Goal: Task Accomplishment & Management: Manage account settings

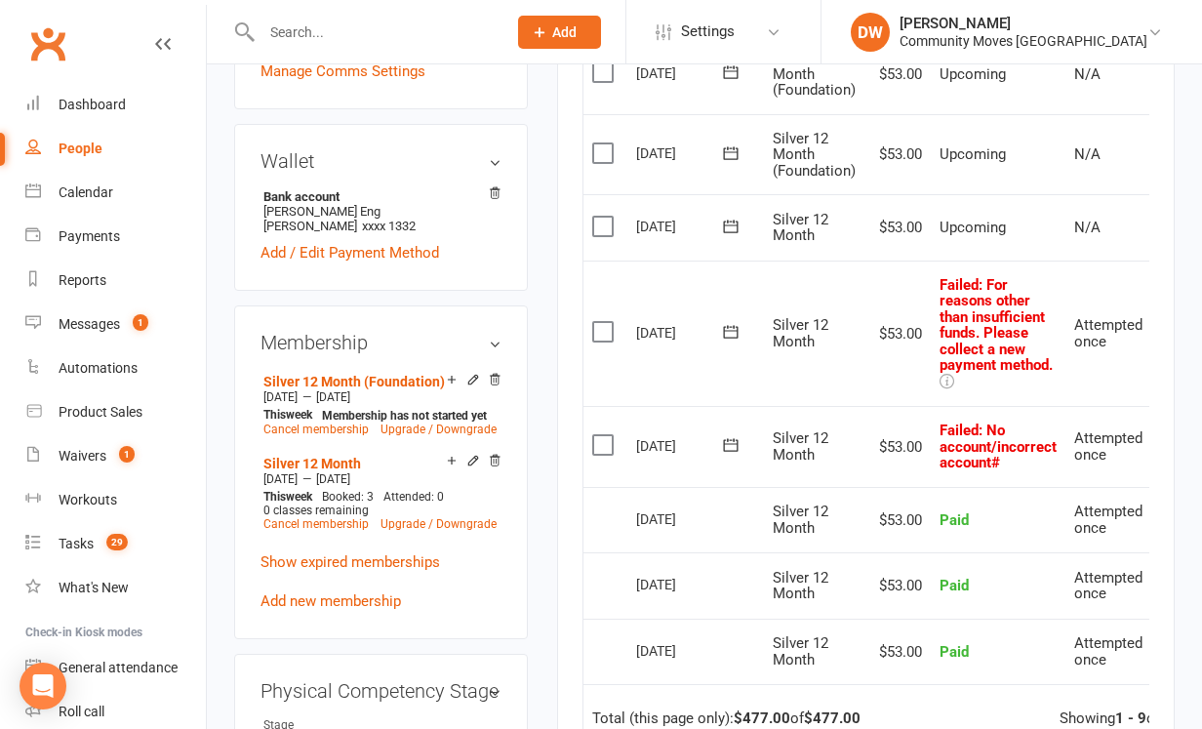
scroll to position [0, 120]
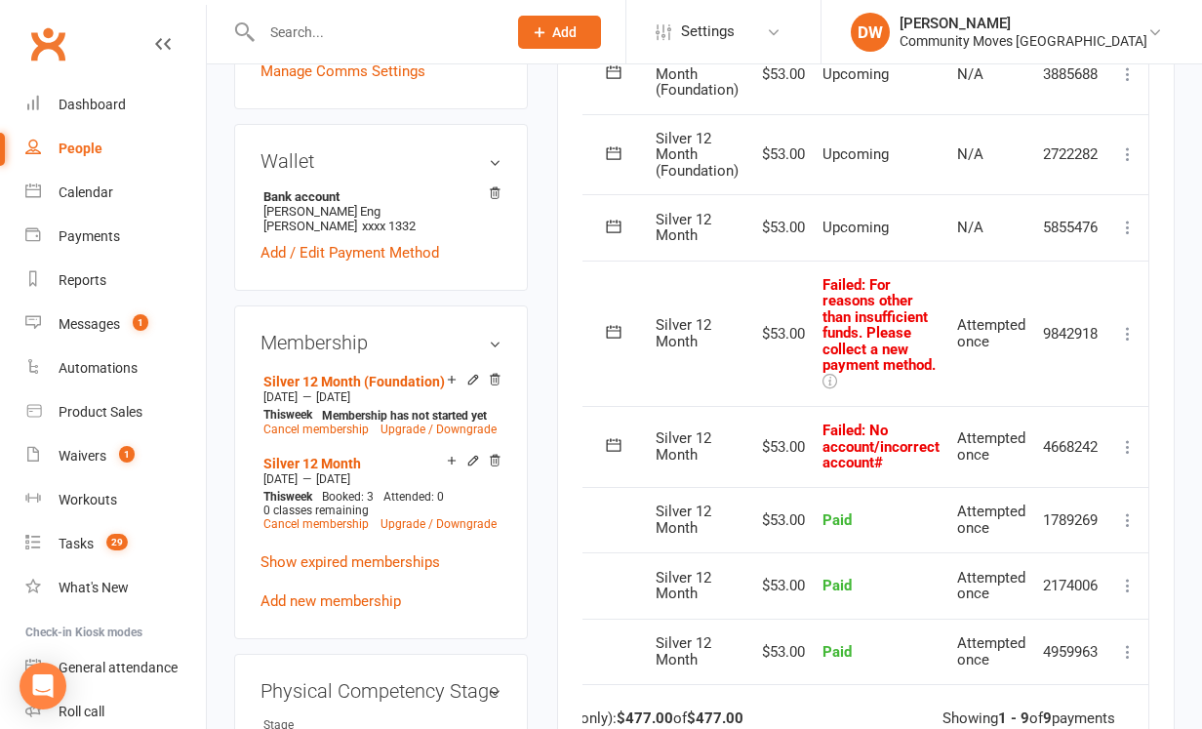
click at [273, 22] on input "text" at bounding box center [374, 32] width 237 height 27
type input "cur"
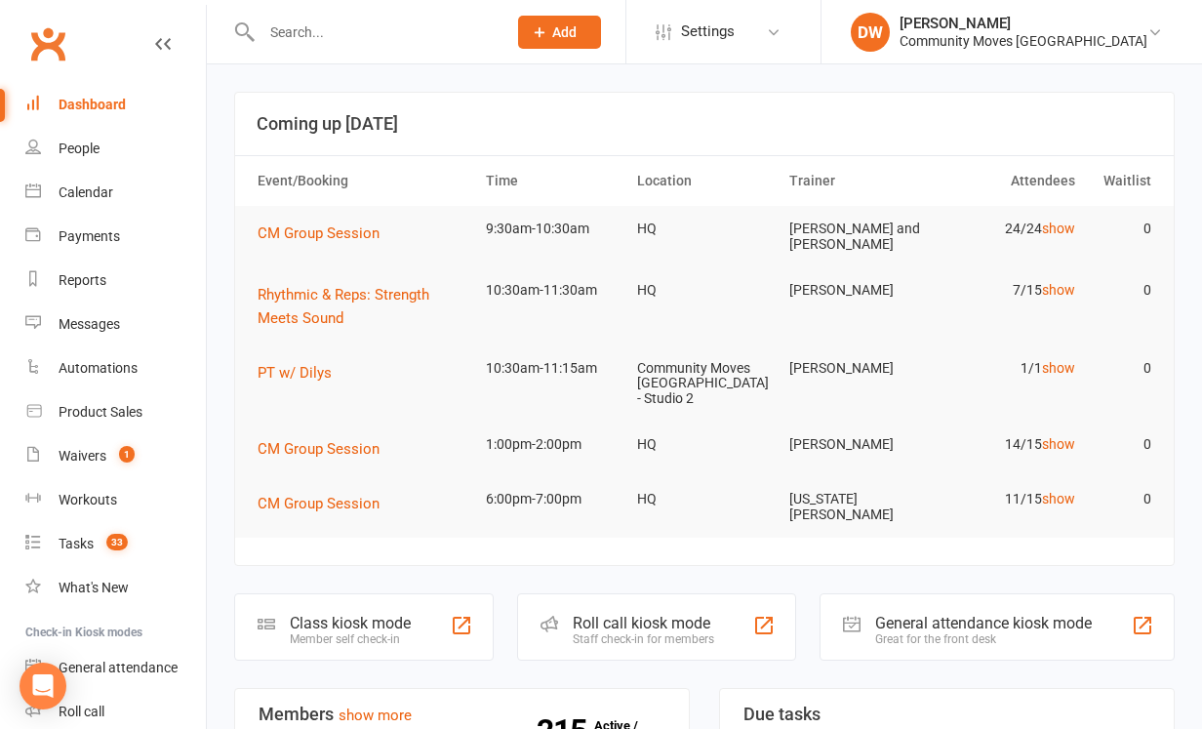
click at [320, 33] on input "text" at bounding box center [374, 32] width 237 height 27
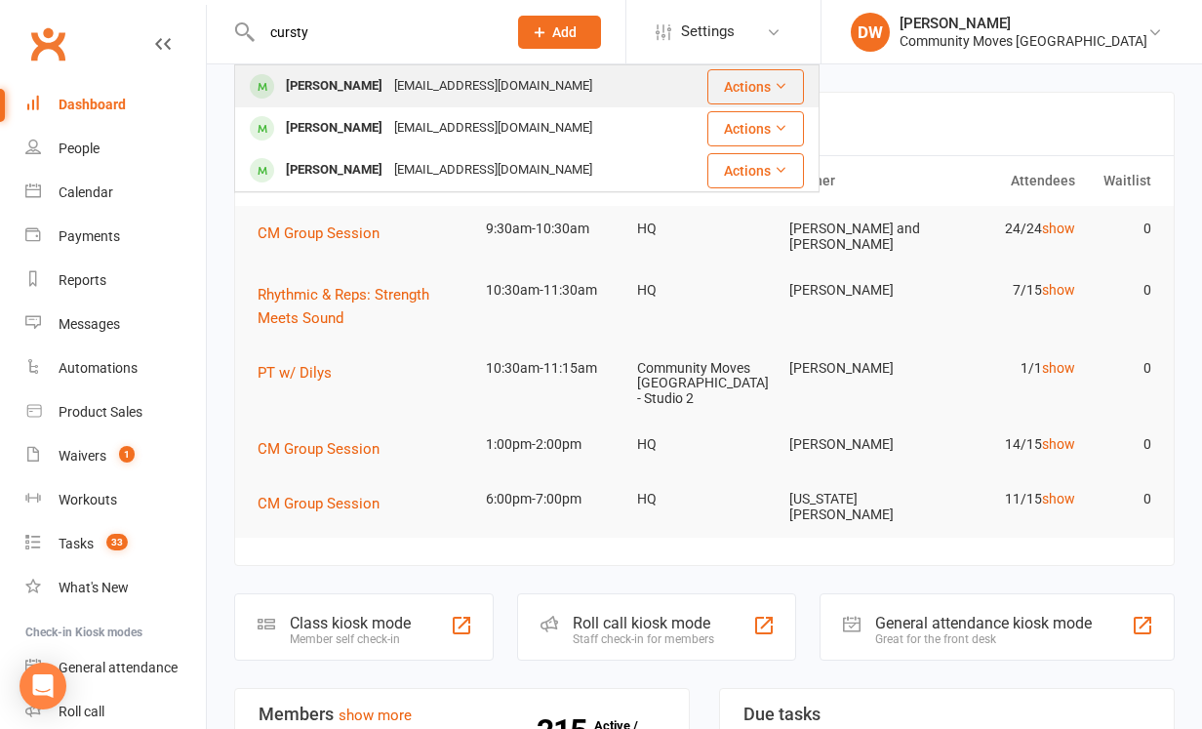
type input "cursty"
click at [338, 94] on div "[PERSON_NAME]" at bounding box center [334, 86] width 108 height 28
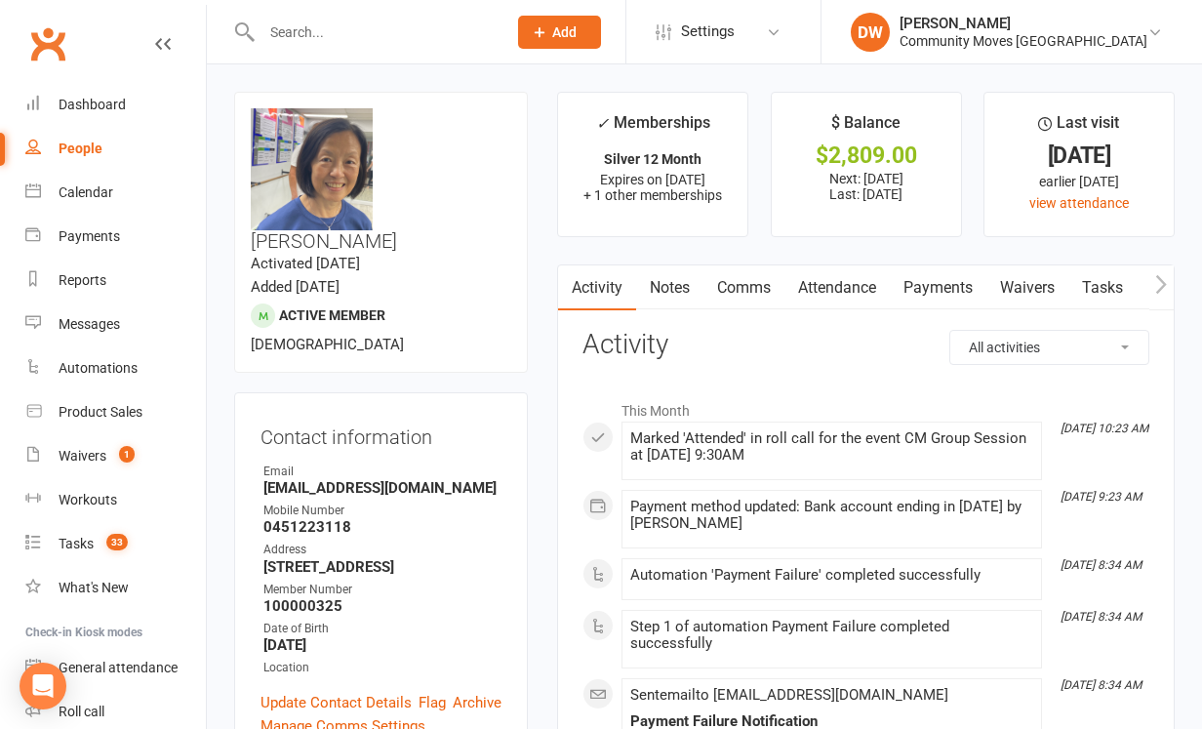
click at [949, 290] on link "Payments" at bounding box center [938, 287] width 97 height 45
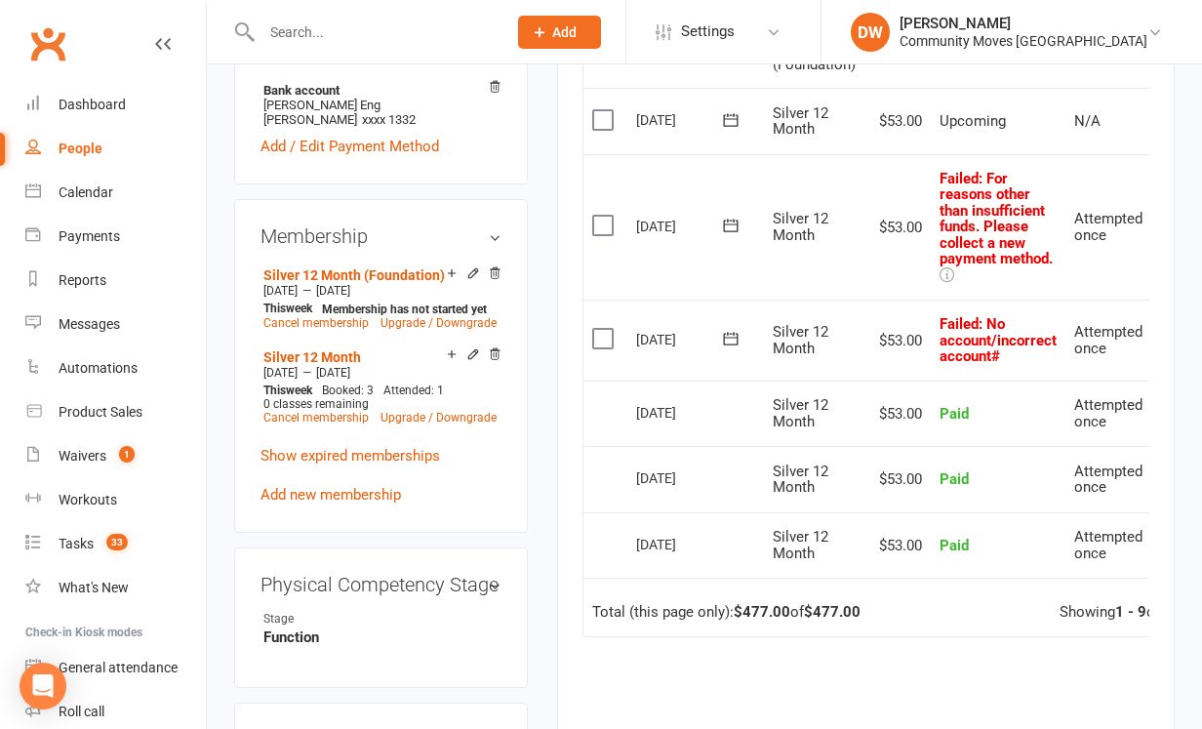
scroll to position [760, 0]
click at [691, 287] on td "[DATE]" at bounding box center [695, 228] width 137 height 146
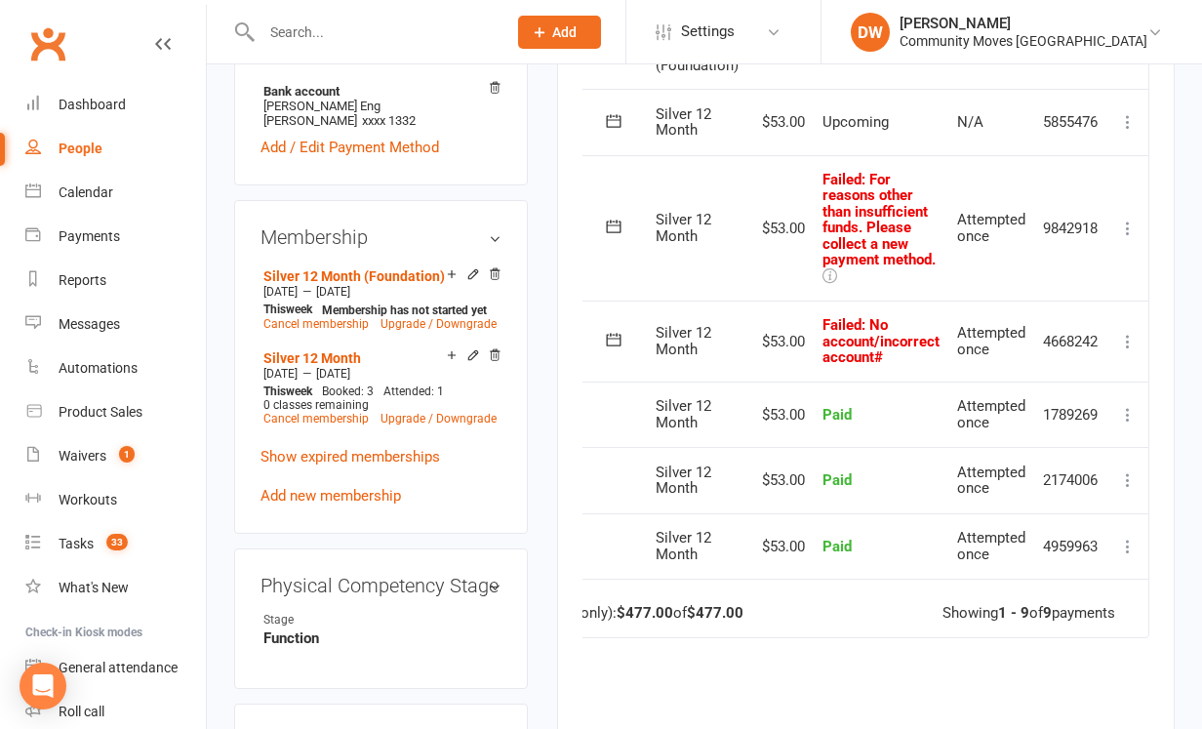
scroll to position [0, 120]
click at [1130, 332] on icon at bounding box center [1128, 342] width 20 height 20
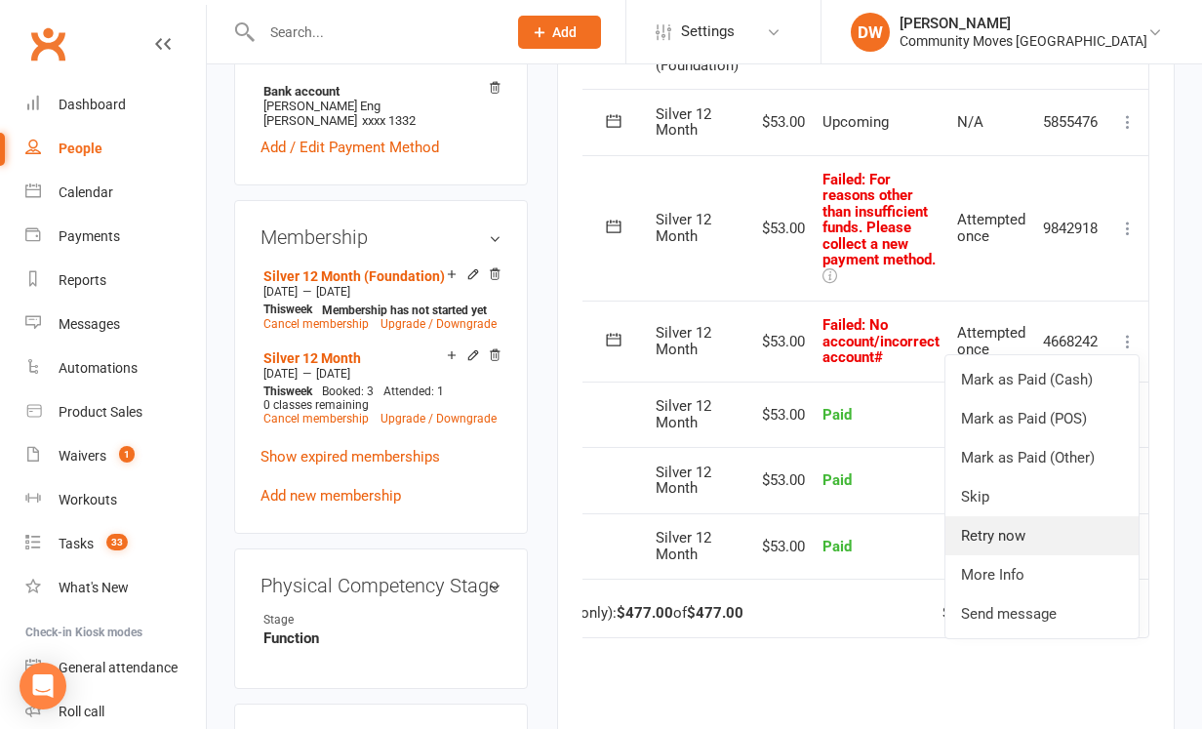
click at [1019, 524] on link "Retry now" at bounding box center [1041, 535] width 193 height 39
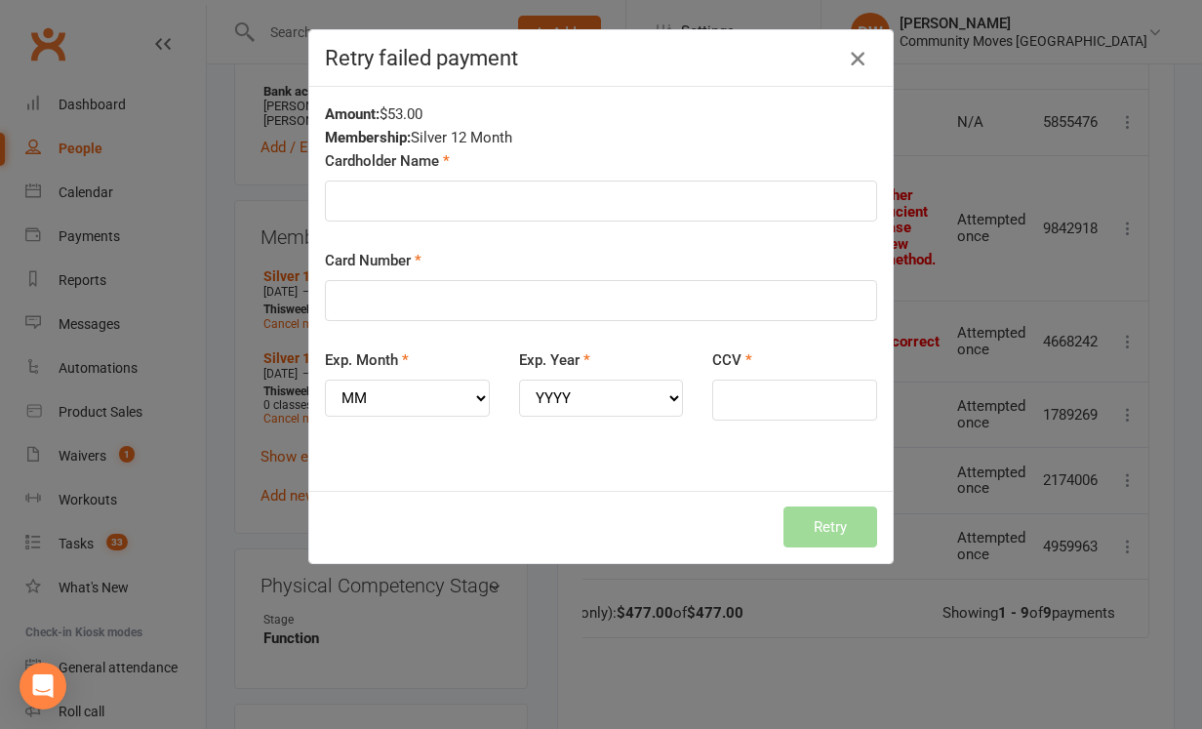
click at [857, 56] on icon "button" at bounding box center [857, 58] width 23 height 23
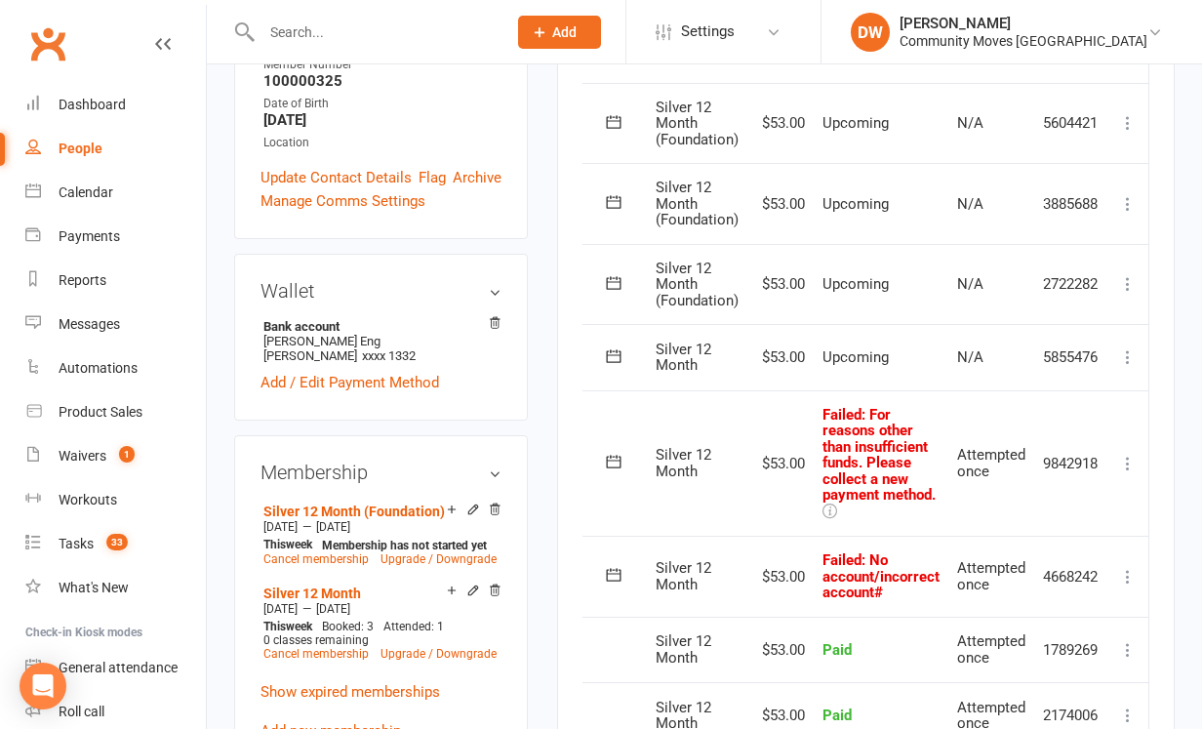
scroll to position [527, 0]
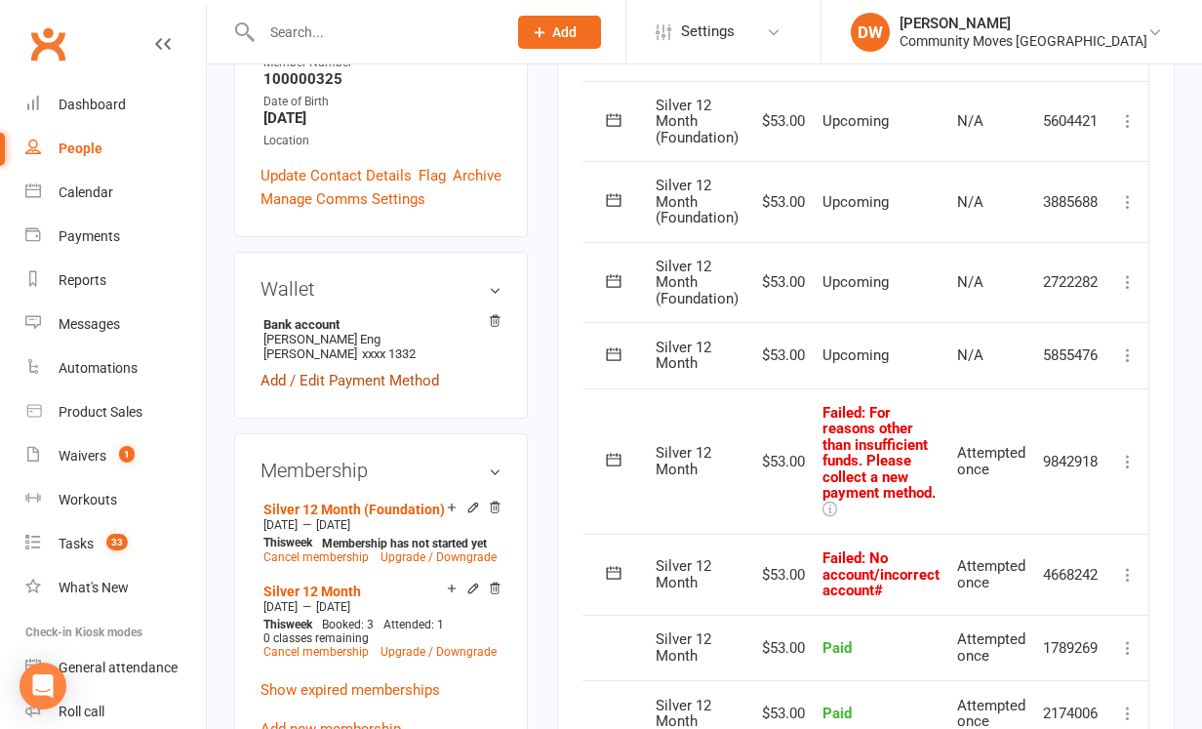
click at [365, 369] on link "Add / Edit Payment Method" at bounding box center [349, 380] width 179 height 23
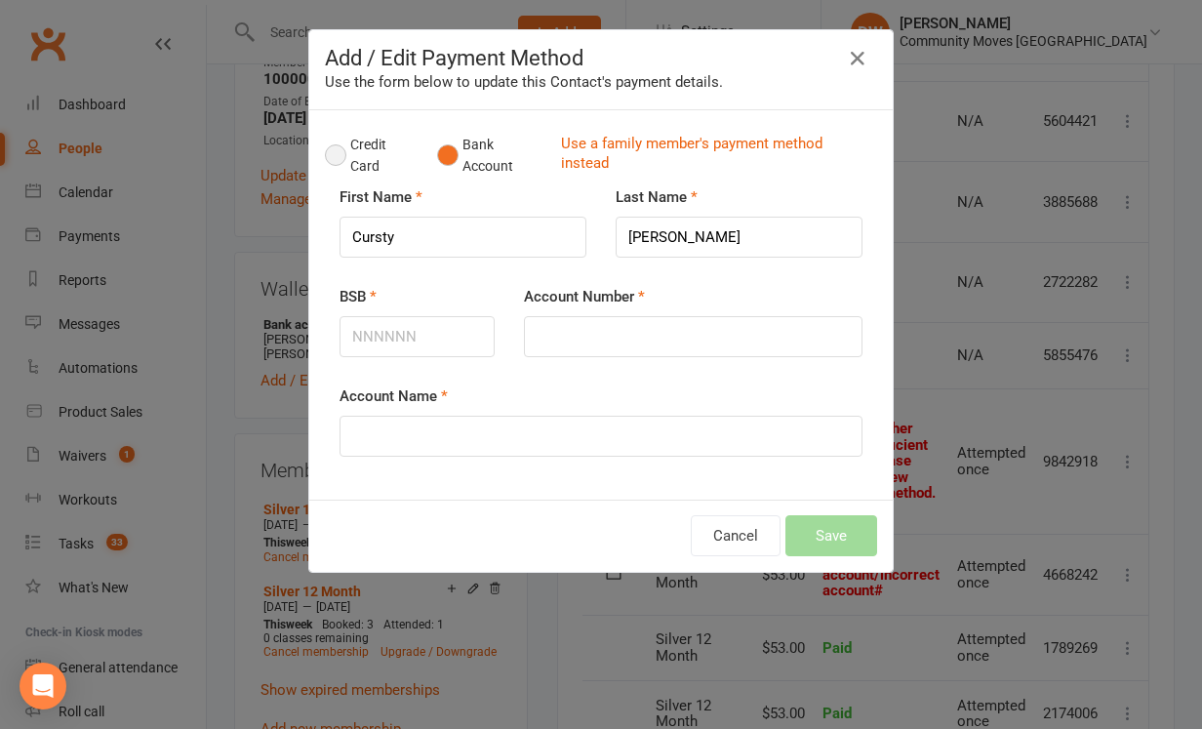
click at [339, 149] on button "Credit Card" at bounding box center [371, 156] width 92 height 60
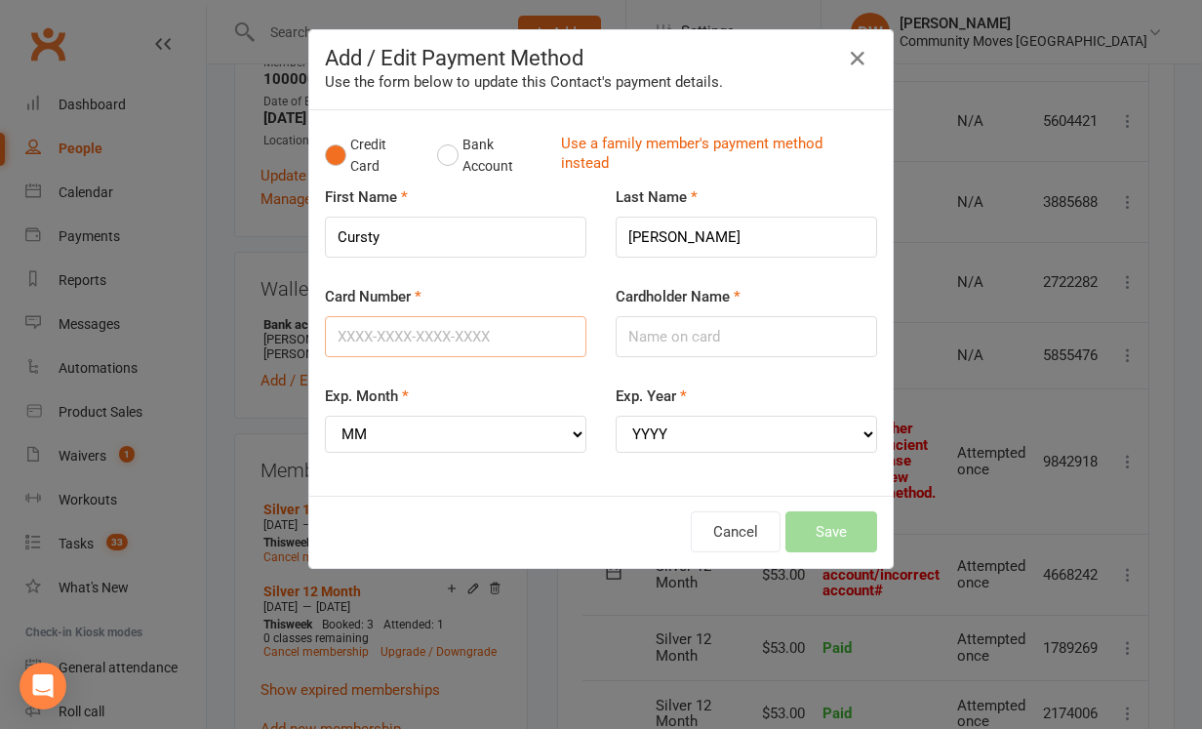
click at [366, 331] on input "Card Number" at bounding box center [455, 336] width 261 height 41
type input "[CREDIT_CARD_NUMBER]"
click at [656, 336] on input "Cardholder Name" at bounding box center [746, 336] width 261 height 41
click at [654, 348] on input "Cardholder Name" at bounding box center [746, 336] width 261 height 41
type input "[PERSON_NAME]"
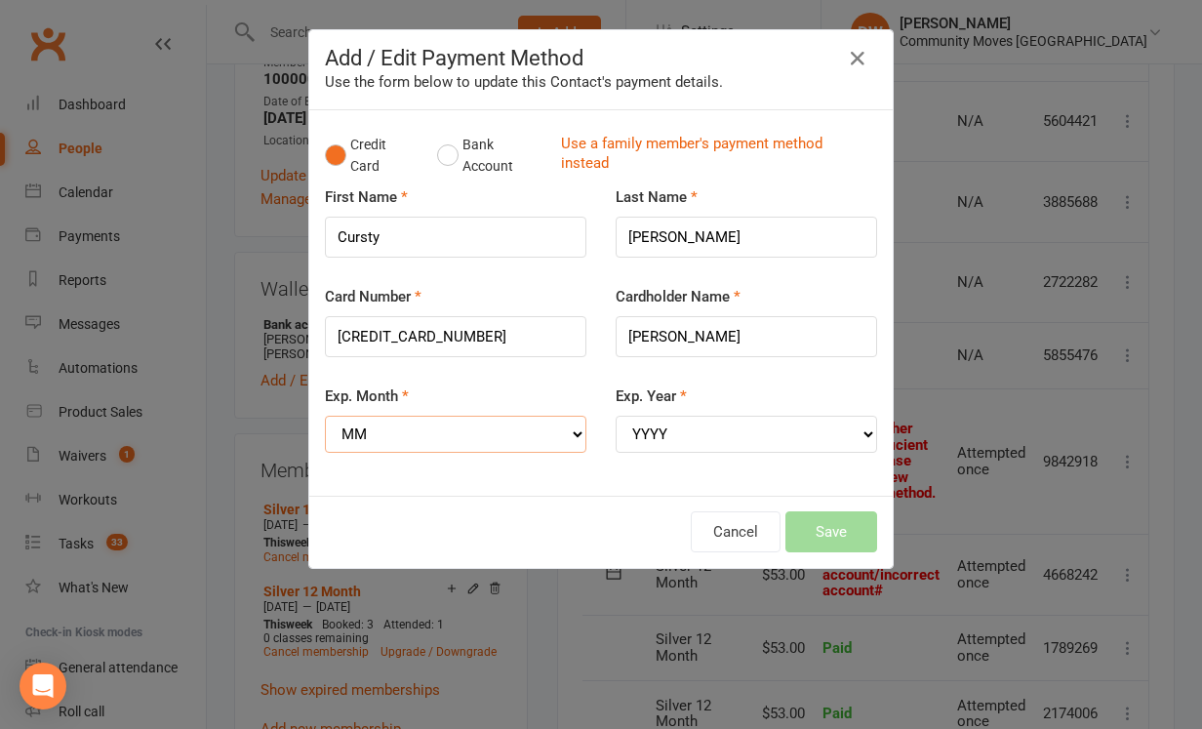
select select "07"
select select "2029"
click at [827, 511] on button "Save" at bounding box center [831, 531] width 92 height 41
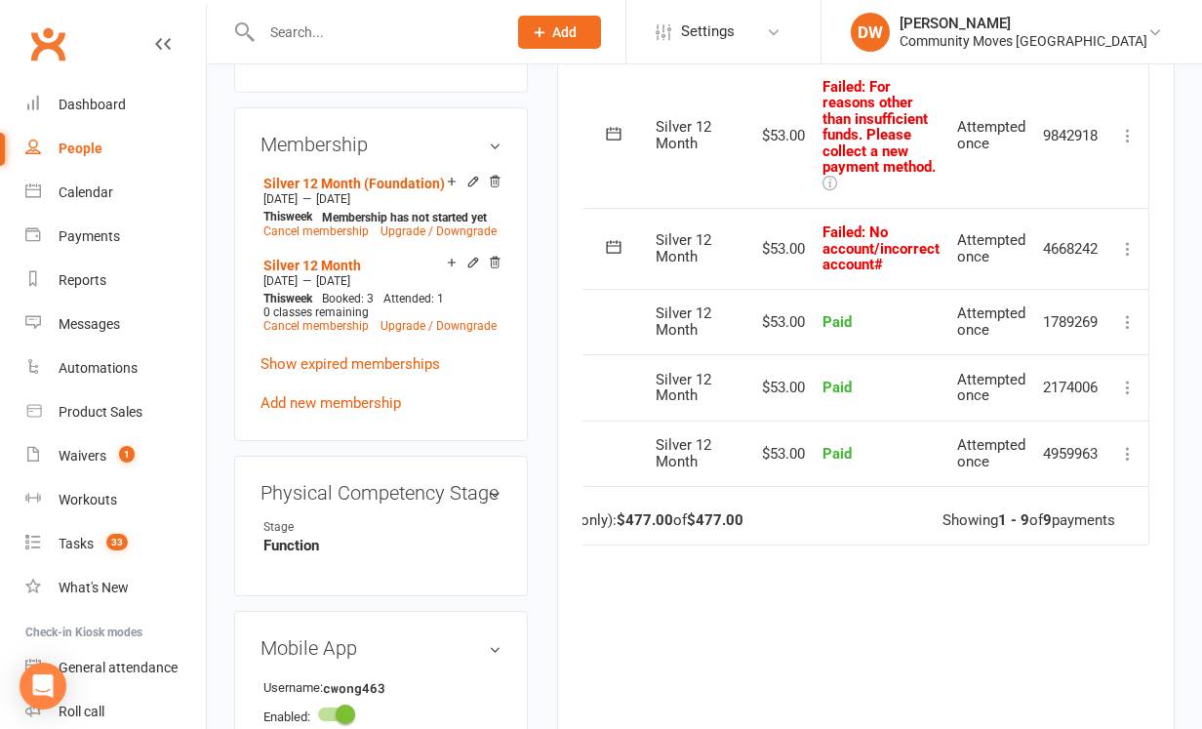
scroll to position [854, 0]
click at [1129, 238] on icon at bounding box center [1128, 248] width 20 height 20
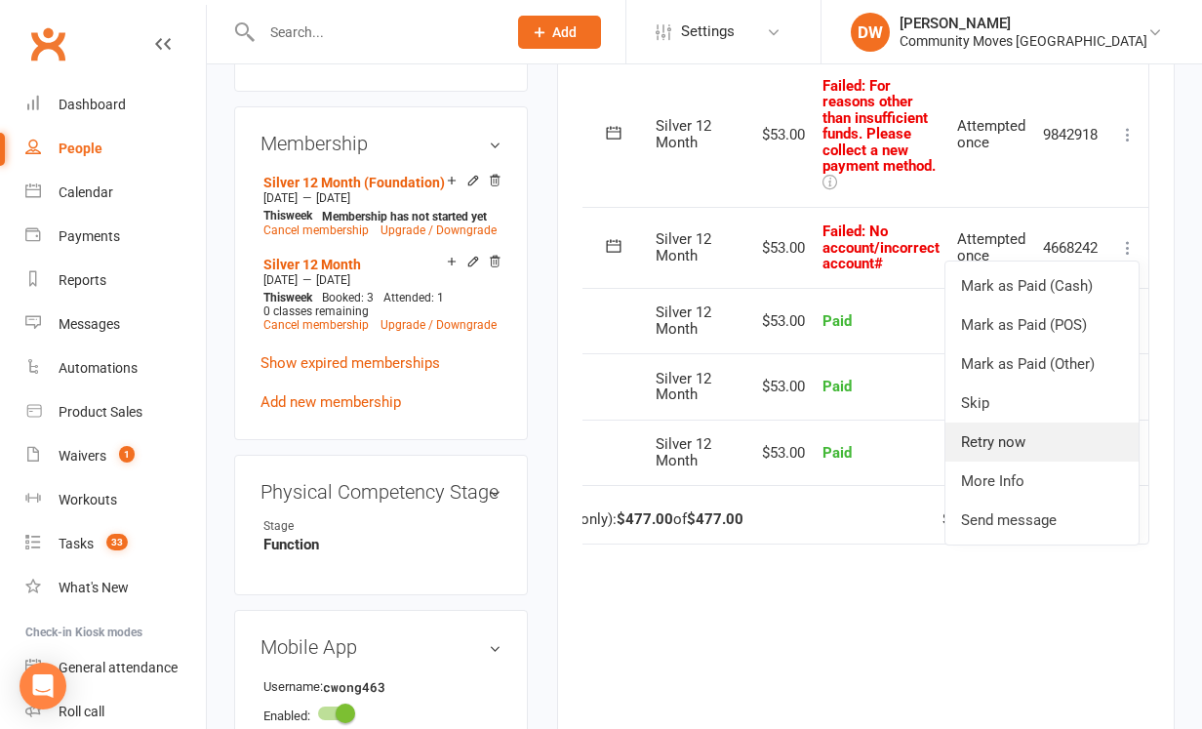
click at [1038, 422] on link "Retry now" at bounding box center [1041, 441] width 193 height 39
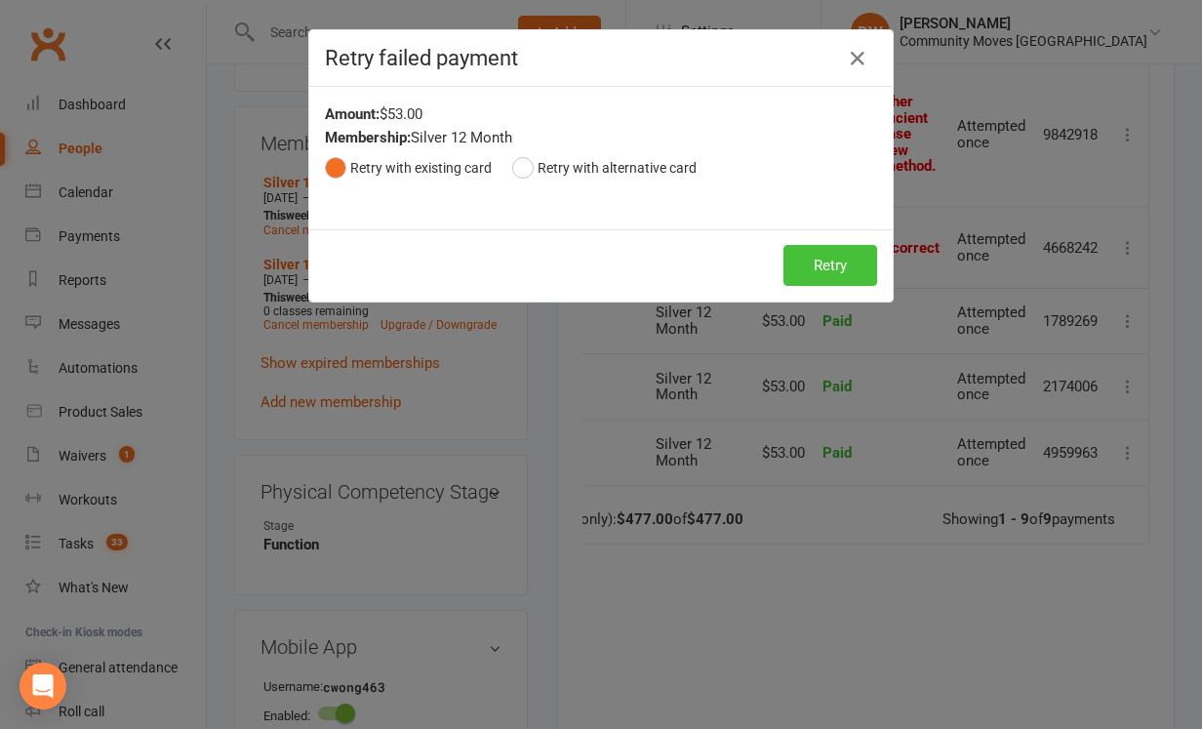
click at [828, 258] on button "Retry" at bounding box center [830, 265] width 94 height 41
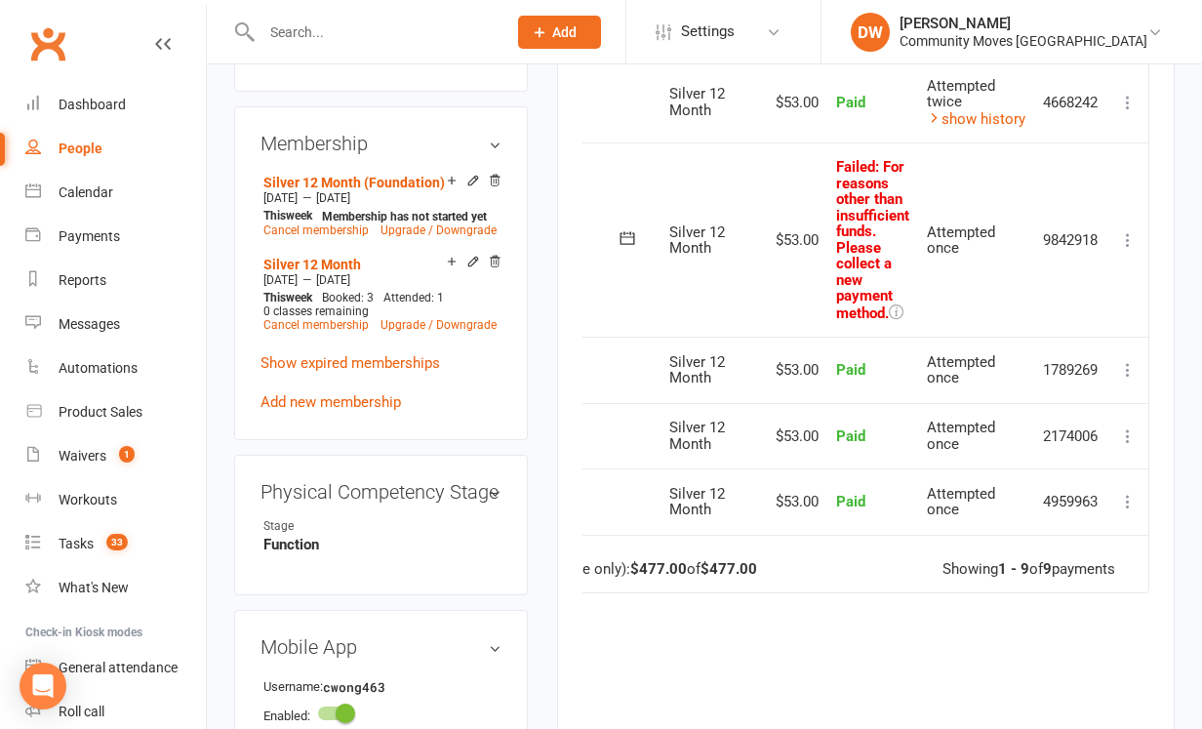
scroll to position [0, 109]
click at [1130, 230] on icon at bounding box center [1128, 240] width 20 height 20
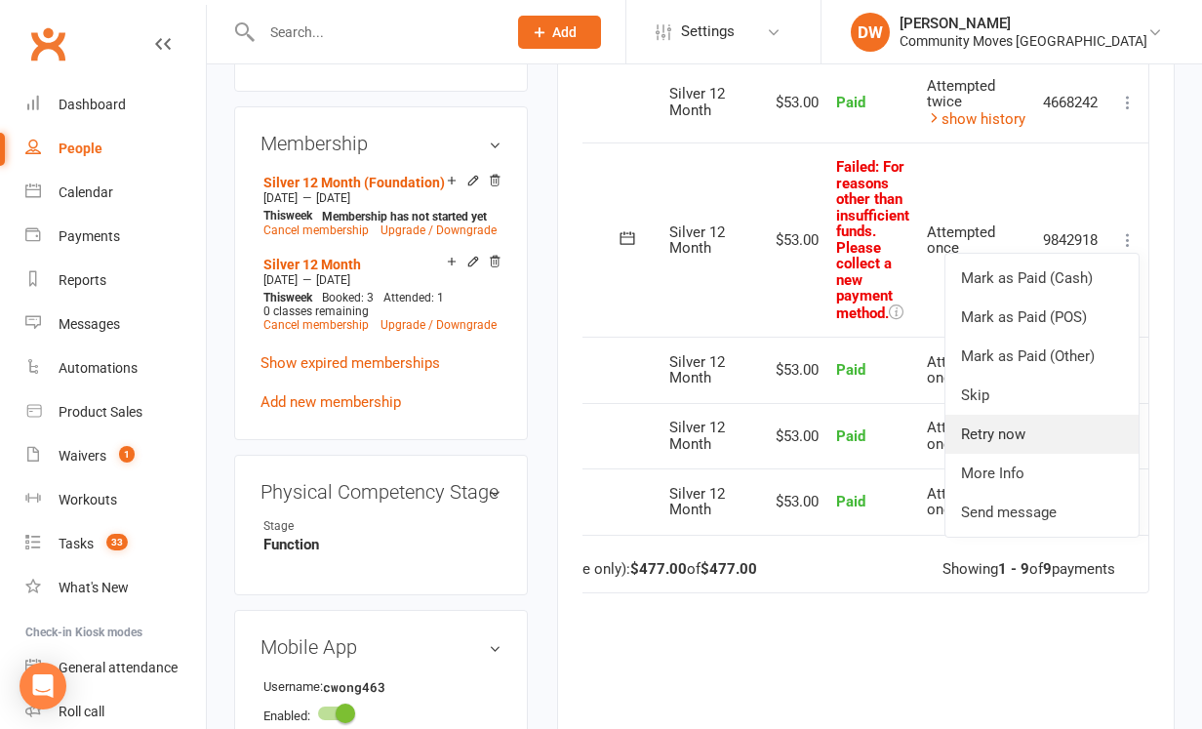
click at [1000, 418] on link "Retry now" at bounding box center [1041, 434] width 193 height 39
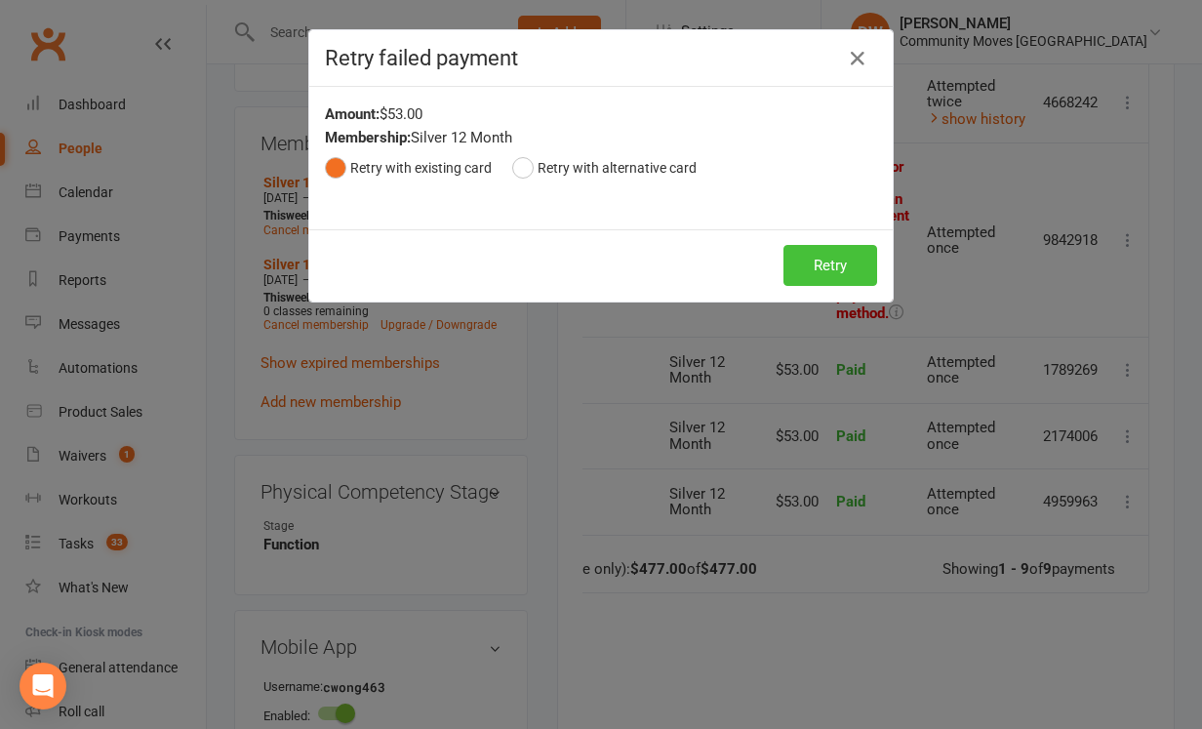
click at [809, 263] on button "Retry" at bounding box center [830, 265] width 94 height 41
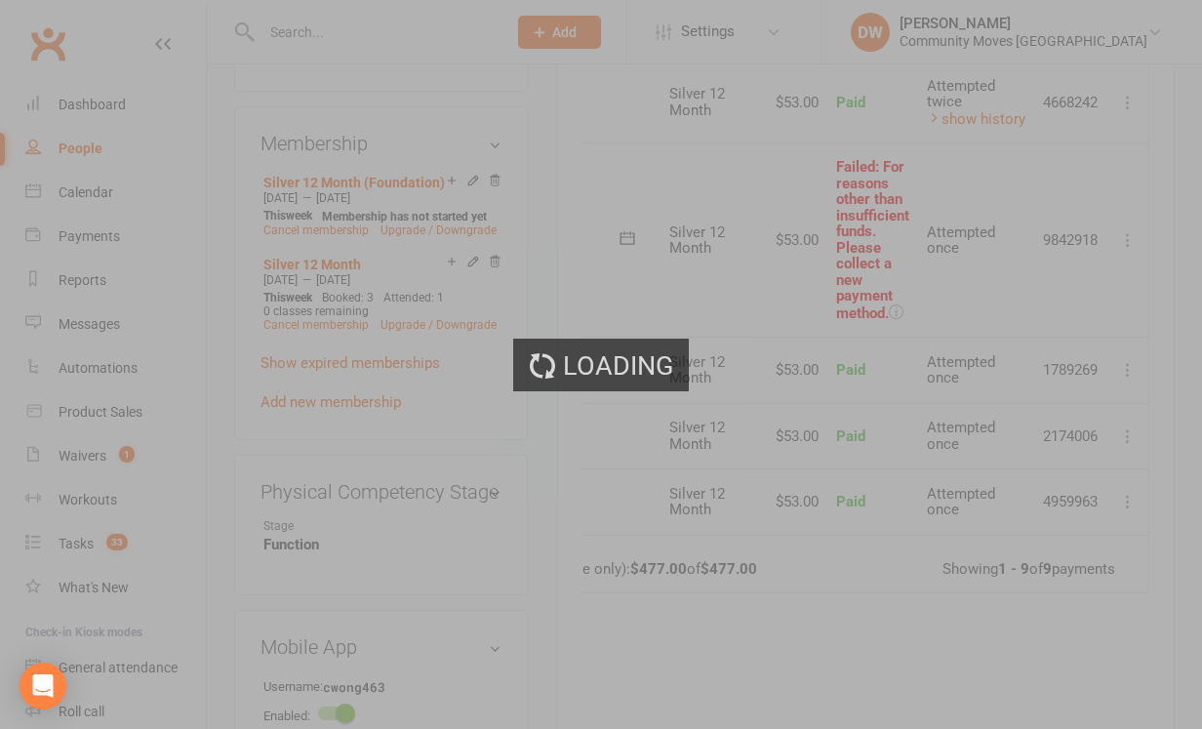
scroll to position [0, 101]
